Goal: Obtain resource: Download file/media

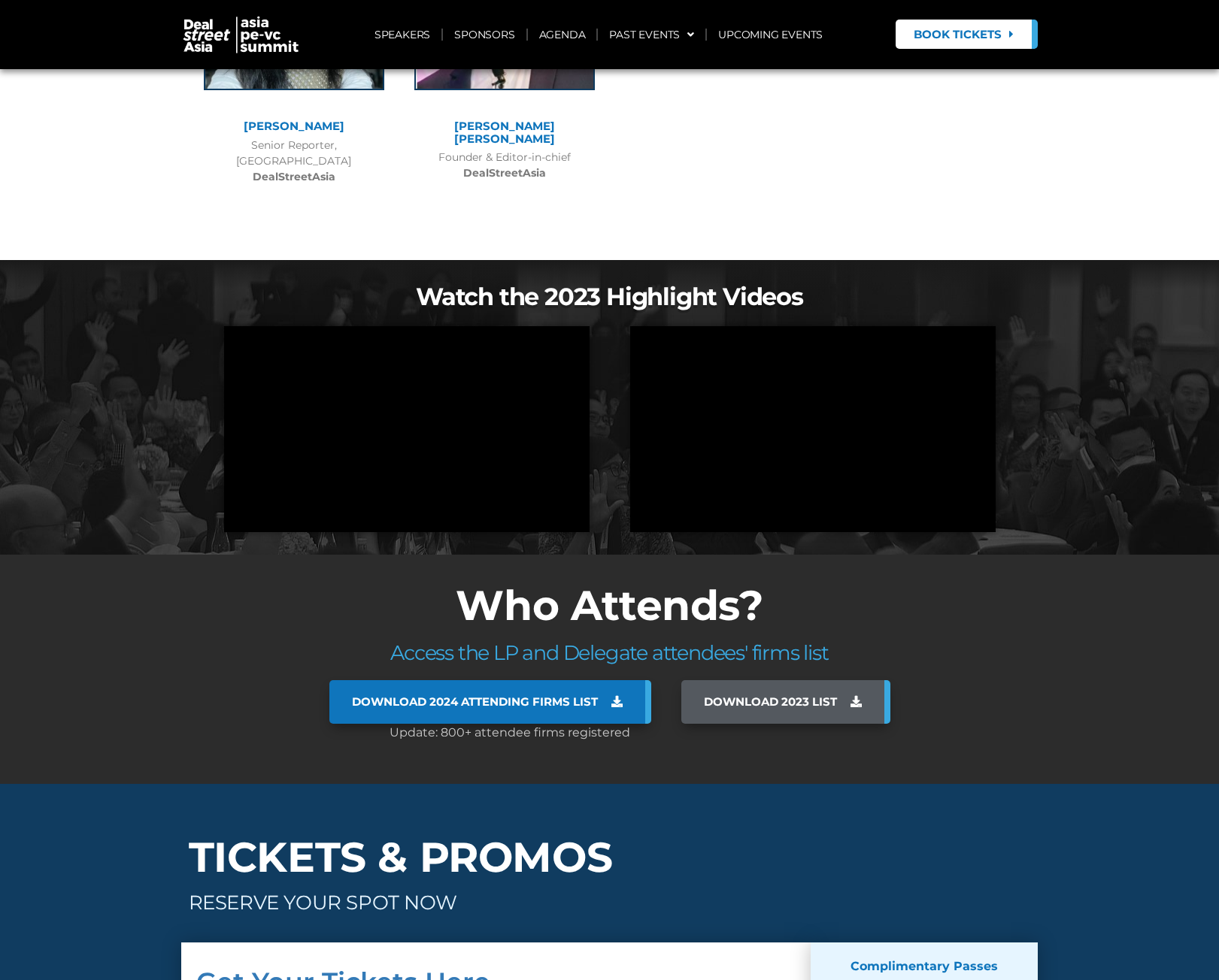
scroll to position [10613, 0]
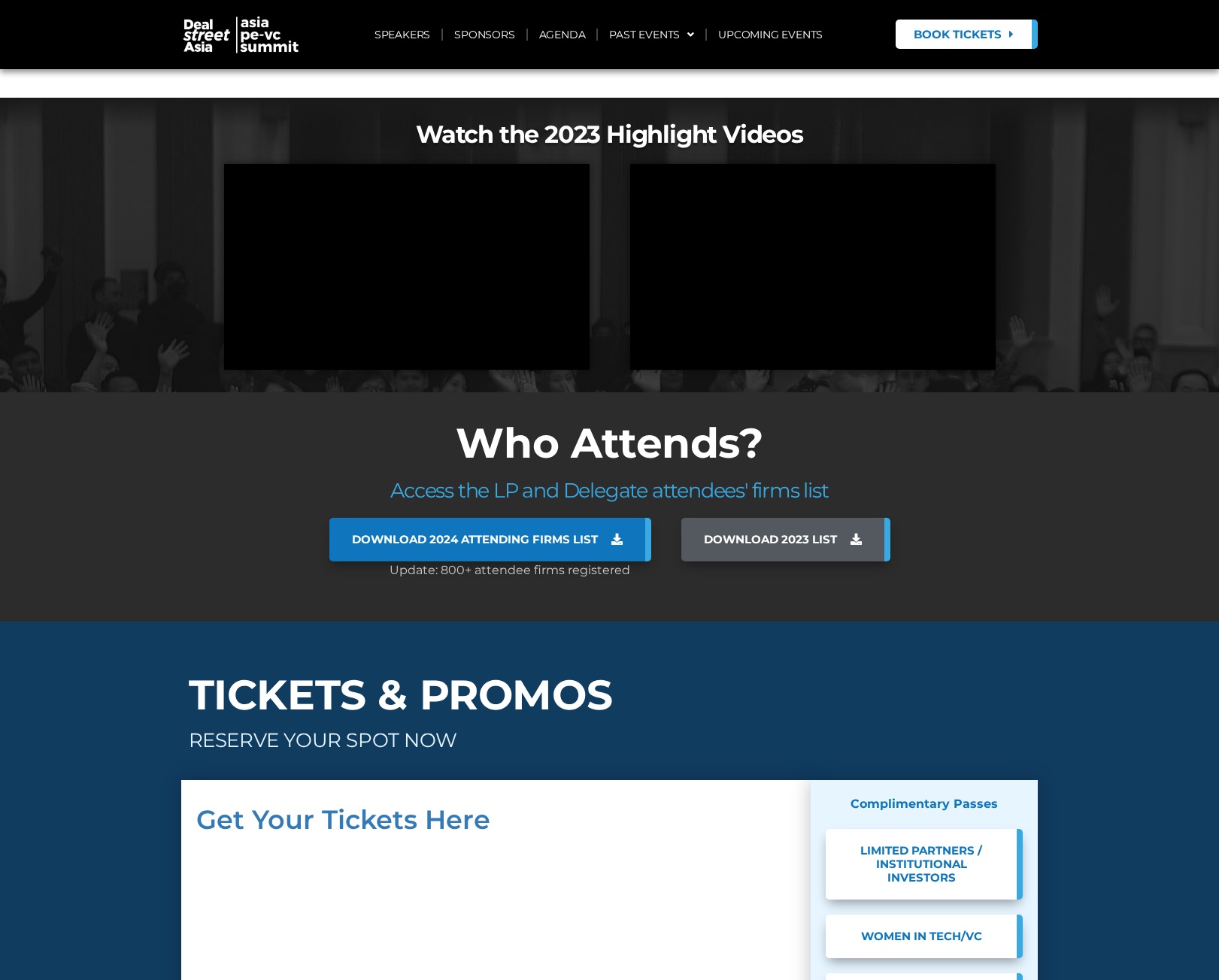
click at [522, 533] on span "Download 2024 Attending Firms List" at bounding box center [474, 539] width 246 height 13
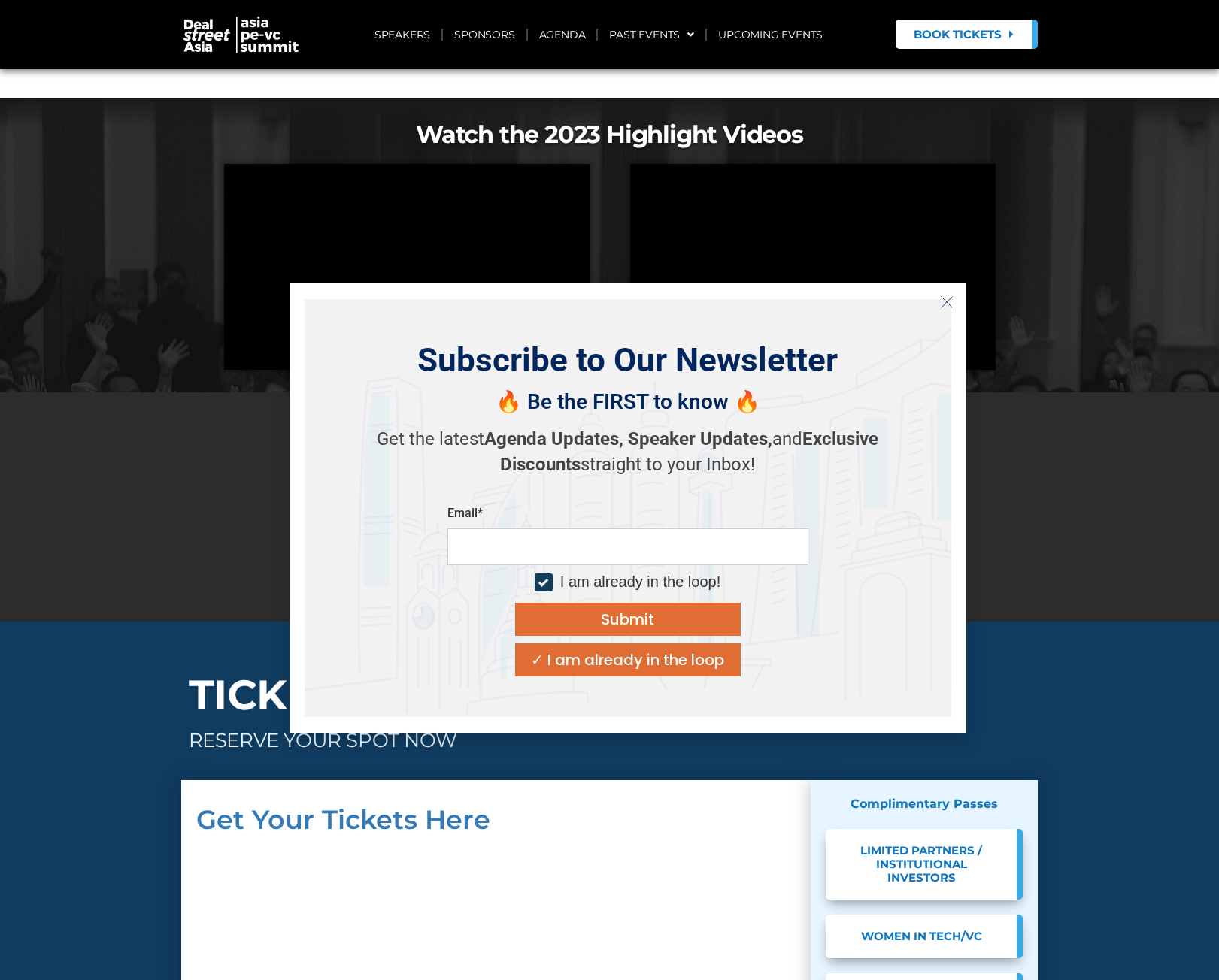
click at [941, 301] on icon "Close" at bounding box center [946, 302] width 13 height 13
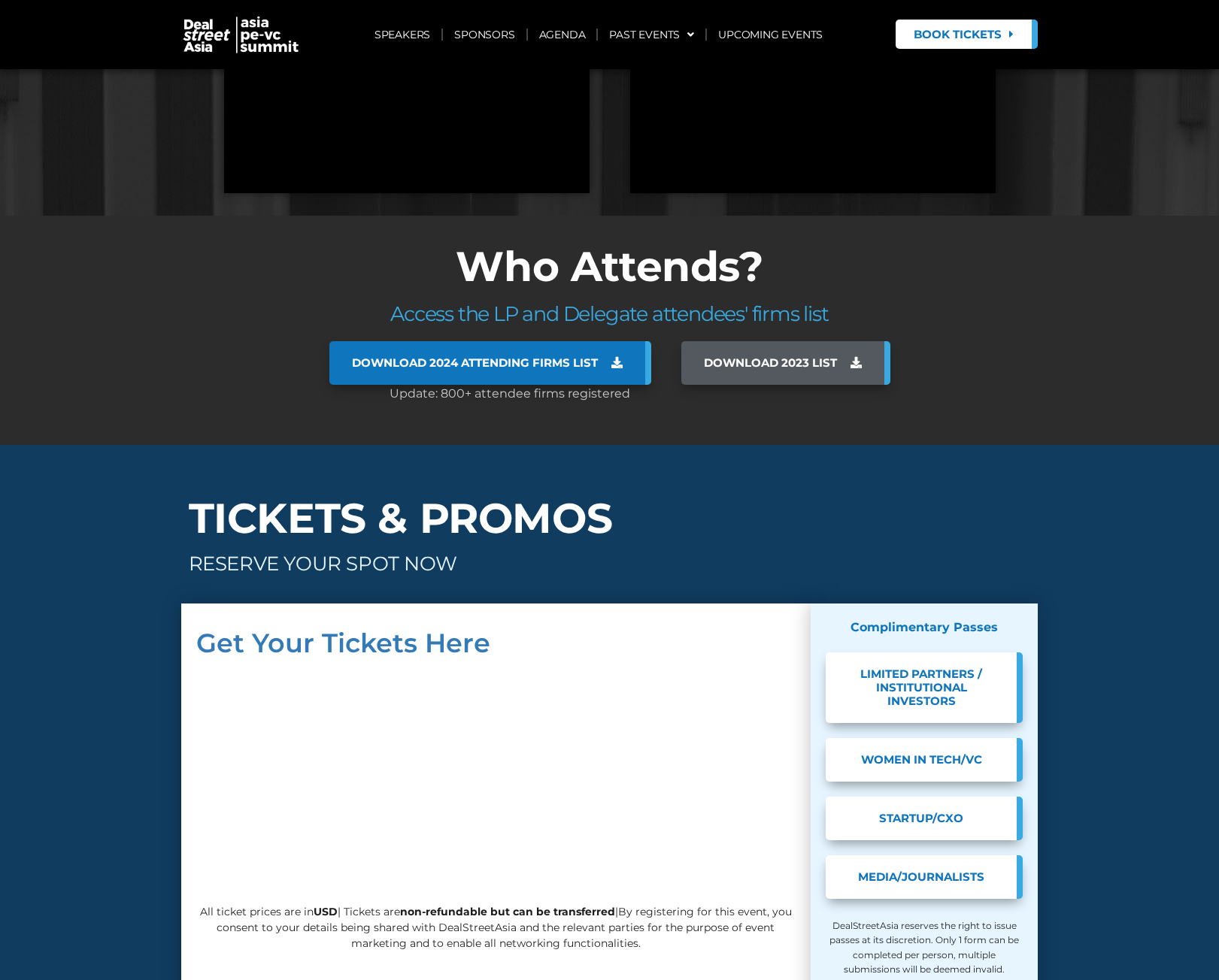
scroll to position [10779, 0]
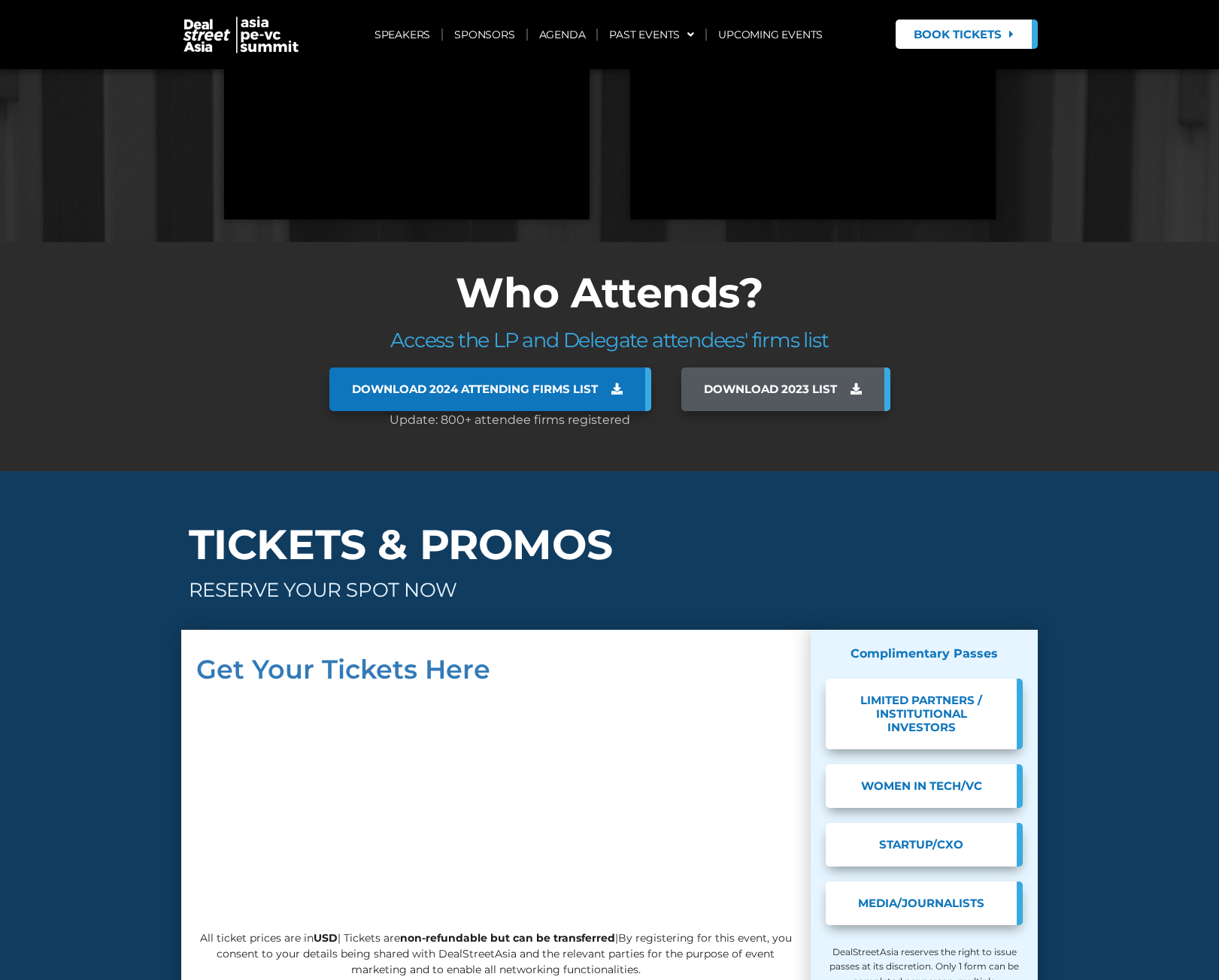
click at [619, 383] on icon at bounding box center [617, 388] width 11 height 11
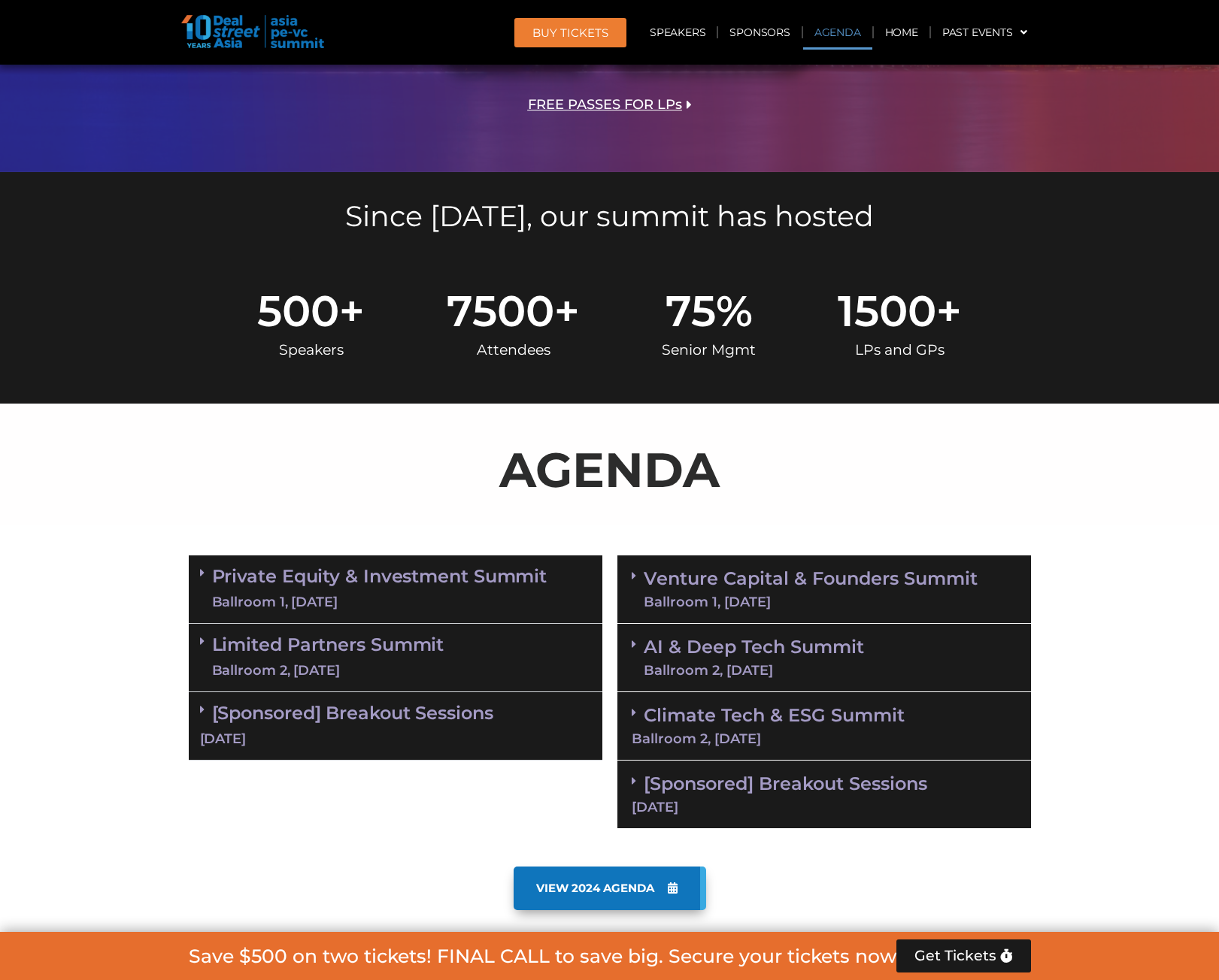
scroll to position [601, 0]
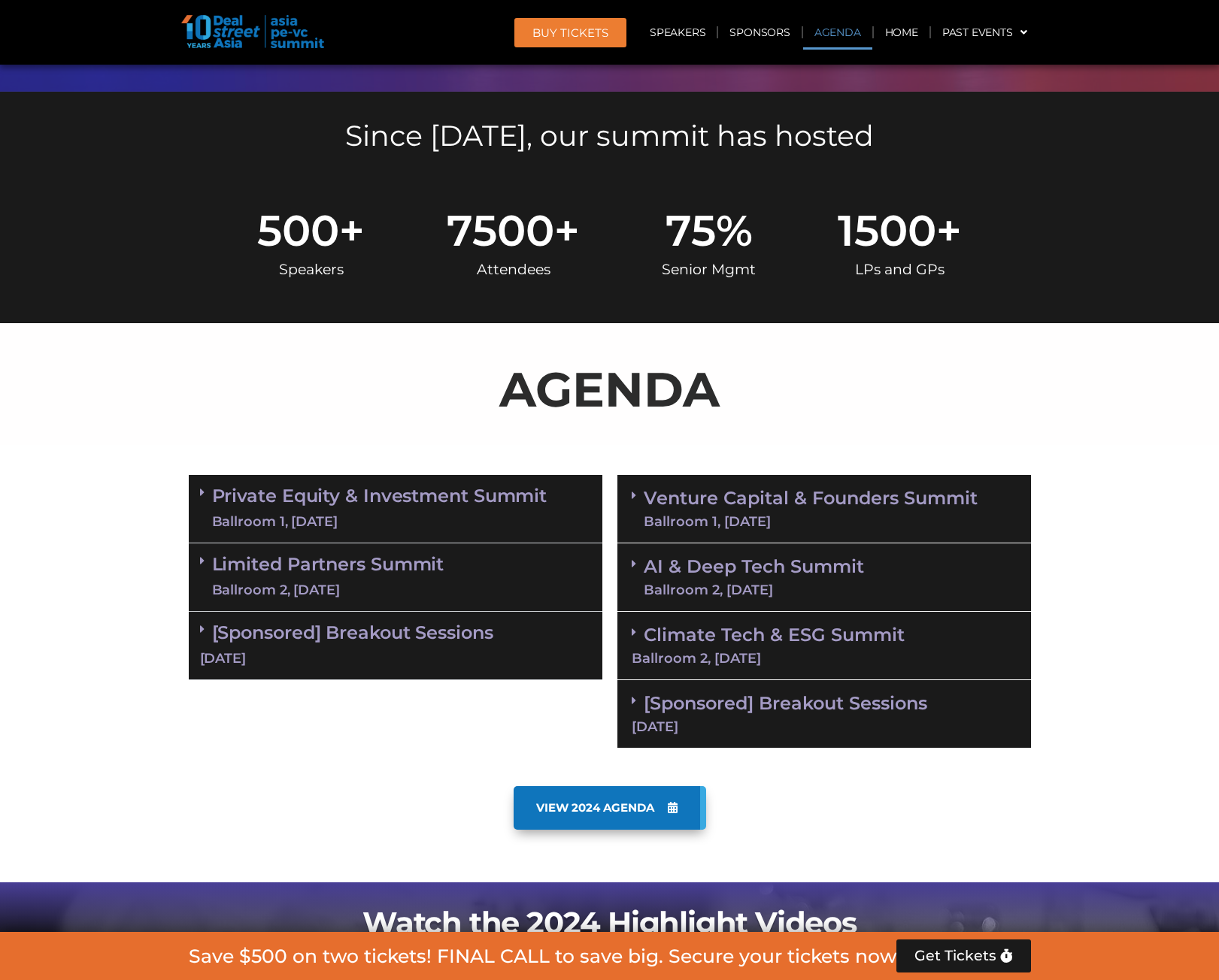
click at [320, 491] on link "Private Equity & Investment Summit Ballroom 1, 10 Sept" at bounding box center [380, 508] width 335 height 45
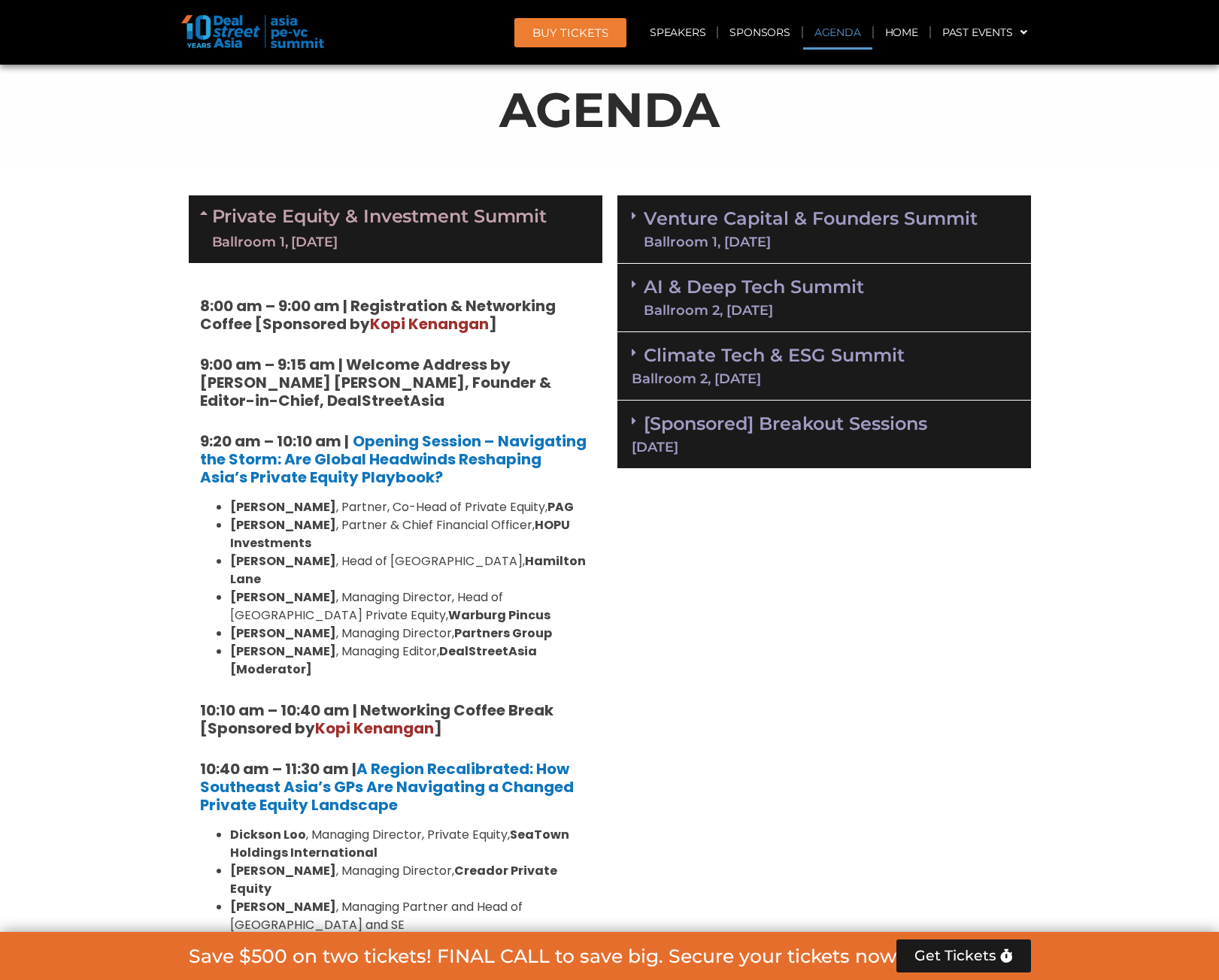
scroll to position [977, 0]
